Goal: Task Accomplishment & Management: Use online tool/utility

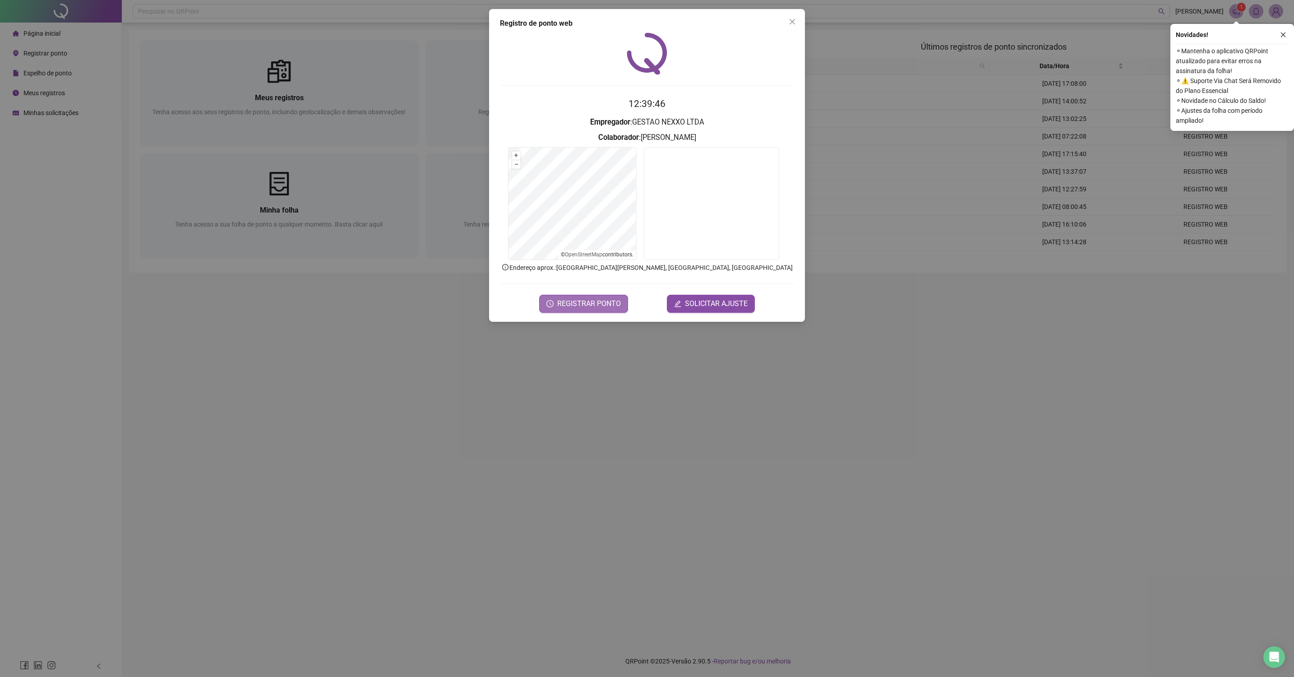
click at [563, 305] on span "REGISTRAR PONTO" at bounding box center [589, 303] width 64 height 11
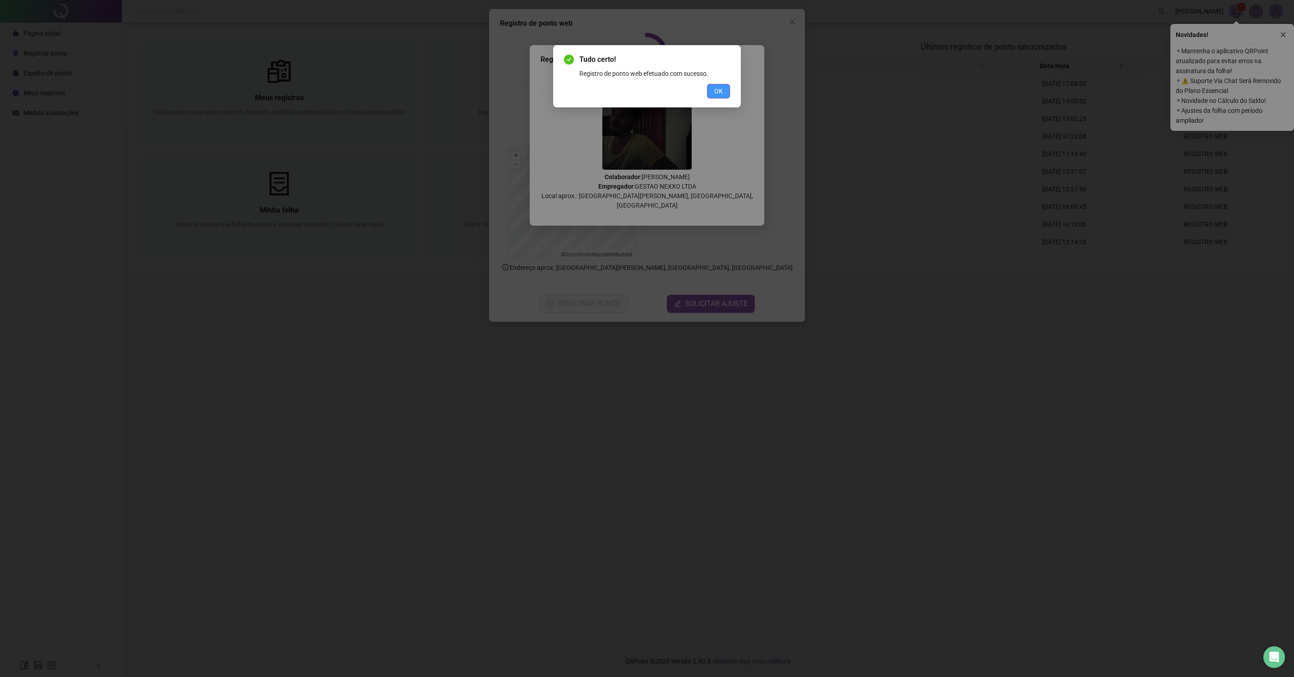
click at [713, 89] on button "OK" at bounding box center [718, 91] width 23 height 14
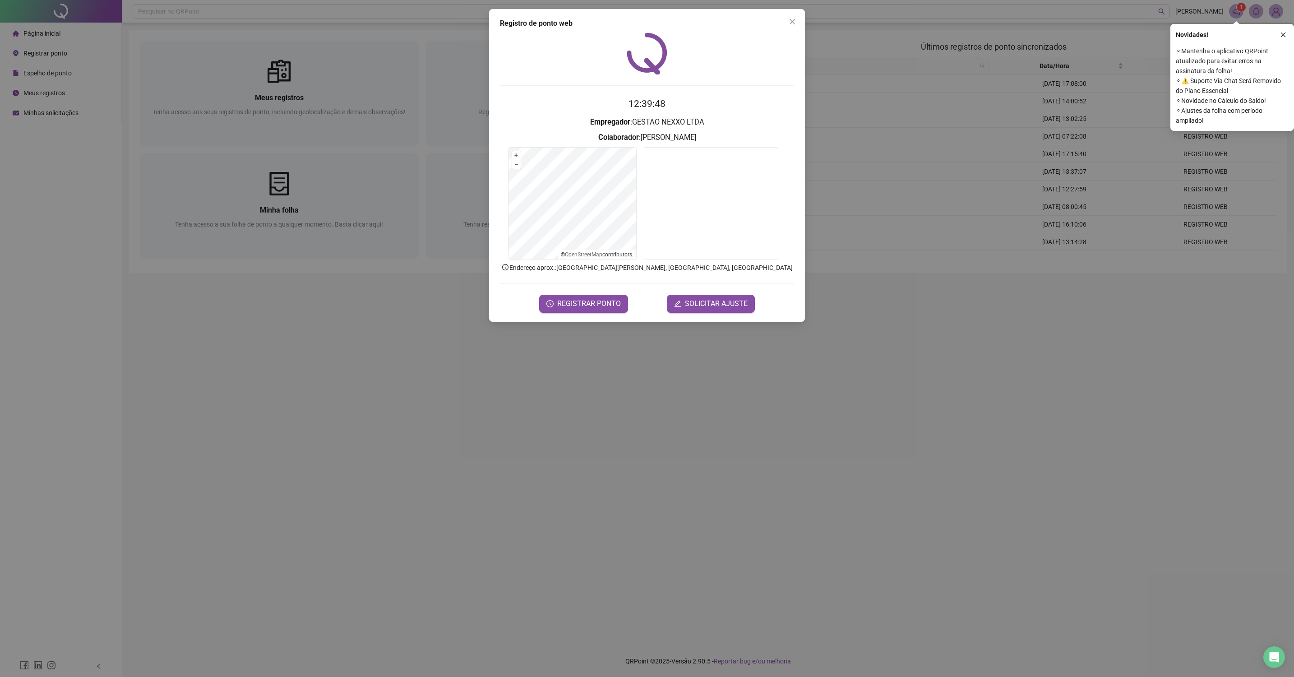
click at [785, 23] on span "Close" at bounding box center [792, 21] width 14 height 7
